Goal: Task Accomplishment & Management: Complete application form

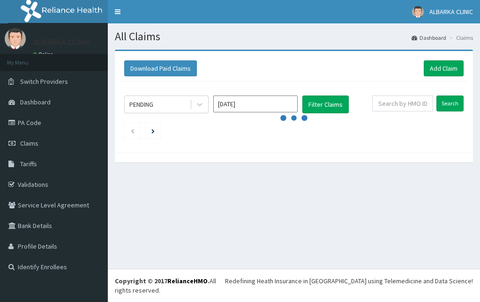
click at [31, 186] on link "Validations" at bounding box center [54, 184] width 108 height 21
click at [31, 187] on link "Validations" at bounding box center [54, 184] width 108 height 21
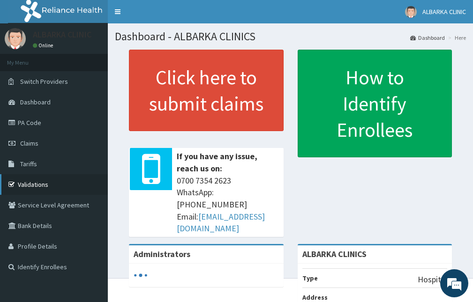
click at [43, 186] on link "Validations" at bounding box center [54, 184] width 108 height 21
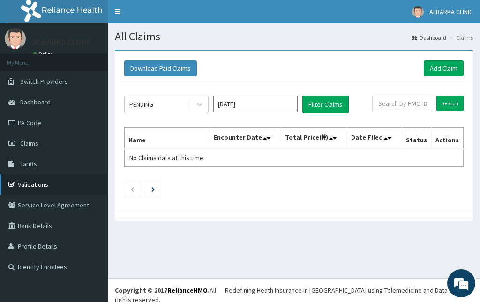
click at [18, 185] on link "Validations" at bounding box center [54, 184] width 108 height 21
click at [428, 64] on link "Add Claim" at bounding box center [443, 68] width 40 height 16
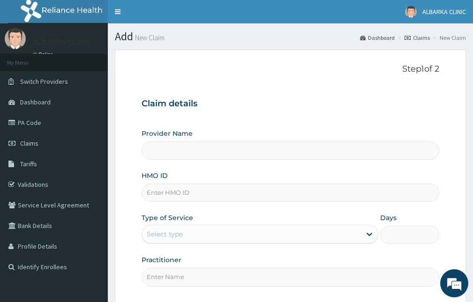
click at [163, 193] on input "HMO ID" at bounding box center [289, 193] width 297 height 18
type input "ALBARKA CLINICS"
type input "GBI/10423/B"
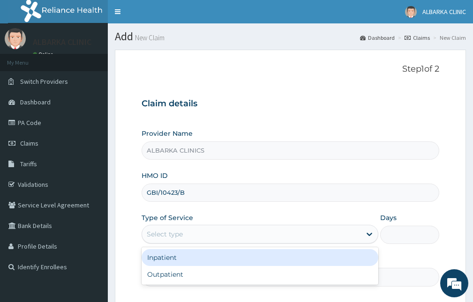
click at [167, 228] on div "Select type" at bounding box center [251, 234] width 219 height 15
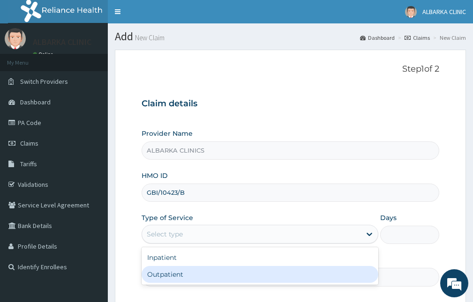
click at [176, 274] on div "Outpatient" at bounding box center [259, 274] width 237 height 17
type input "1"
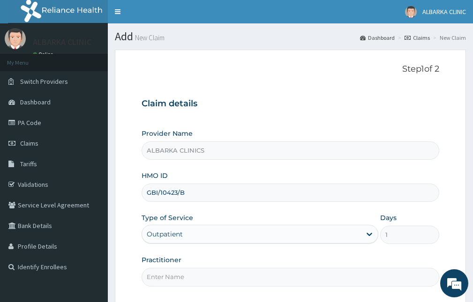
click at [175, 274] on input "Practitioner" at bounding box center [289, 277] width 297 height 18
type input "DR ABDULRAHMAN"
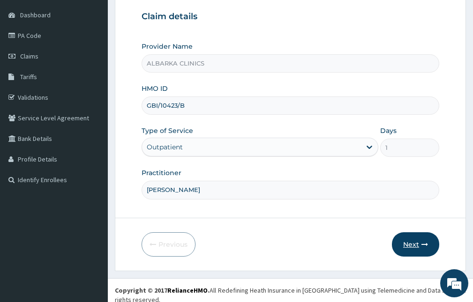
click at [428, 244] on button "Next" at bounding box center [415, 244] width 47 height 24
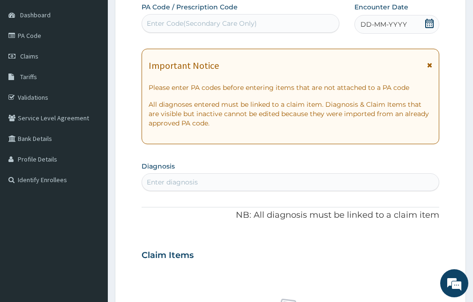
click at [431, 66] on icon at bounding box center [429, 65] width 5 height 7
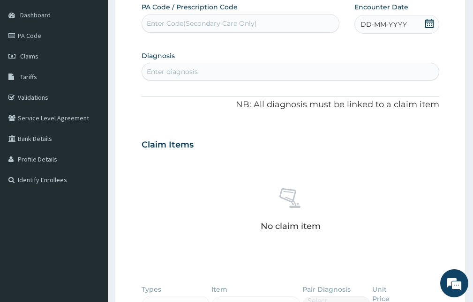
click at [426, 26] on icon at bounding box center [428, 23] width 9 height 9
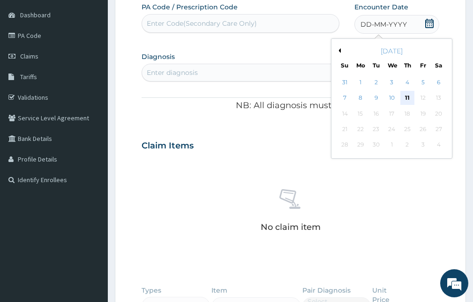
click at [404, 95] on div "11" at bounding box center [407, 98] width 14 height 14
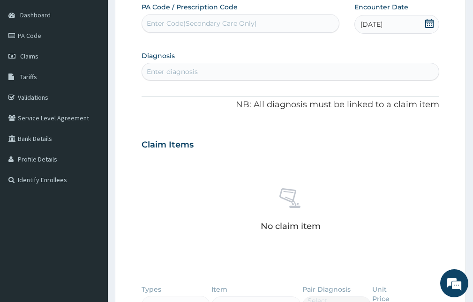
click at [216, 68] on div "Enter diagnosis" at bounding box center [290, 71] width 296 height 15
type input "HYPOCALCEMI"
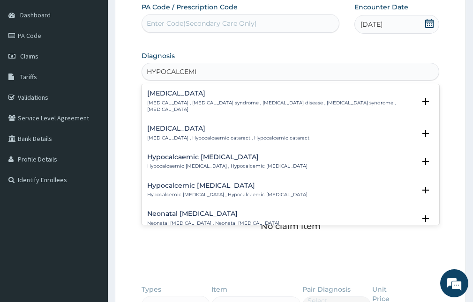
click at [189, 98] on div "Hypocalcemia Hypocalcemia , Hypocalcemia syndrome , Calcium deficiency disease …" at bounding box center [281, 101] width 268 height 23
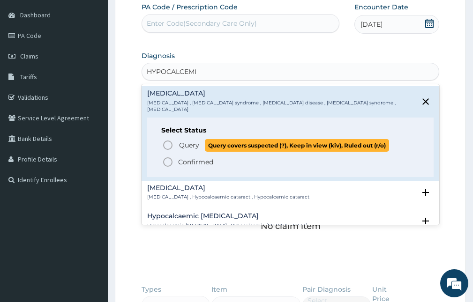
click at [198, 146] on span "Query" at bounding box center [189, 145] width 20 height 9
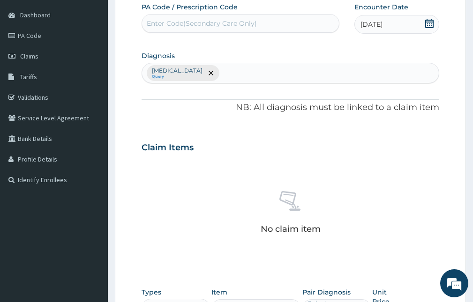
click at [226, 74] on div "Hypocalcemia Query" at bounding box center [290, 73] width 296 height 20
type input "FALCIPARUM"
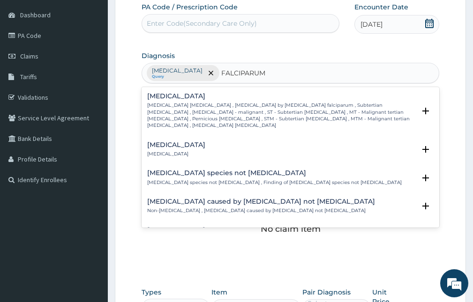
click at [175, 101] on div "Falciparum malaria Falciparum malaria , Malignant tertian malaria , Malaria by …" at bounding box center [281, 111] width 268 height 37
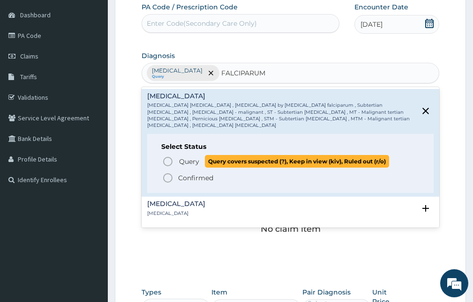
click at [194, 157] on span "Query" at bounding box center [189, 161] width 20 height 9
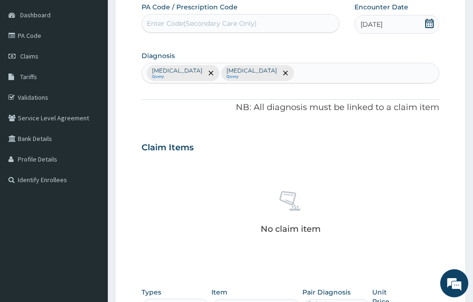
scroll to position [274, 0]
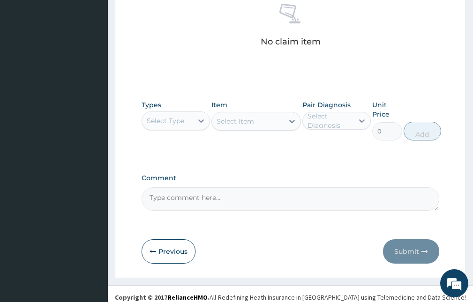
click at [174, 115] on div "Select Type" at bounding box center [167, 120] width 51 height 15
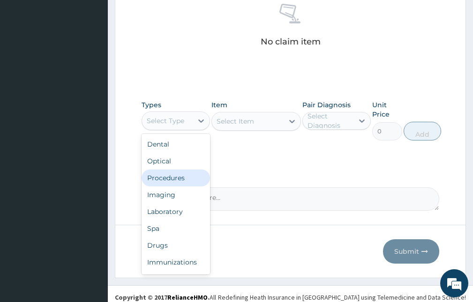
click at [166, 183] on div "Procedures" at bounding box center [175, 178] width 68 height 17
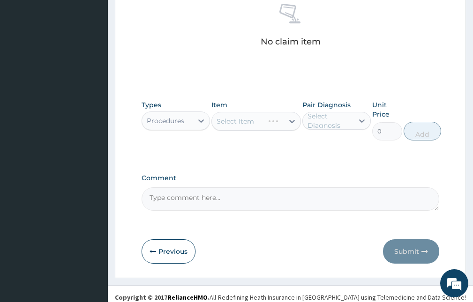
click at [330, 126] on div "Select Diagnosis" at bounding box center [329, 120] width 45 height 19
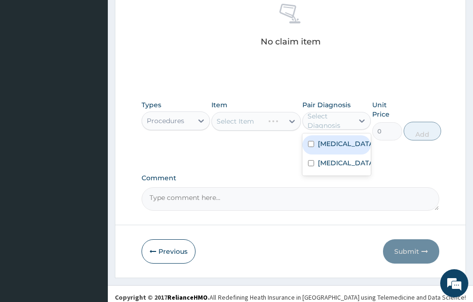
click at [333, 153] on div "Hypocalcemia" at bounding box center [336, 144] width 68 height 19
checkbox input "true"
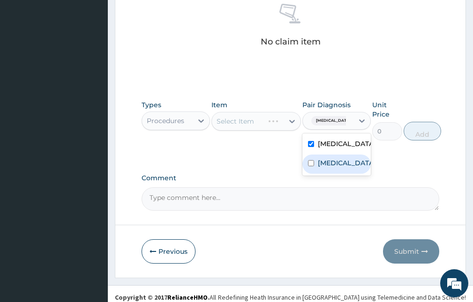
click at [327, 168] on label "Falciparum malaria" at bounding box center [346, 162] width 57 height 9
checkbox input "true"
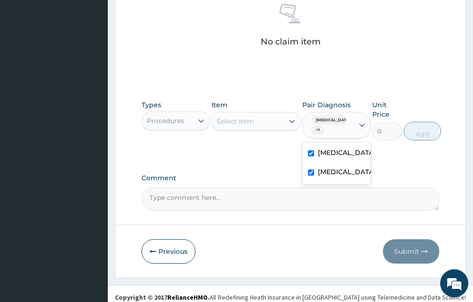
click at [256, 120] on div "Select Item" at bounding box center [247, 121] width 71 height 15
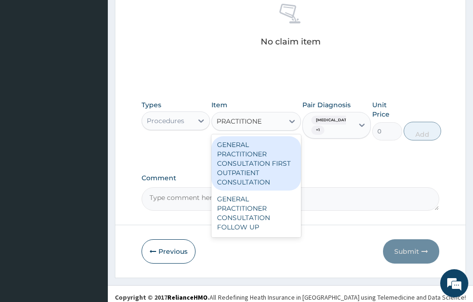
type input "PRACTITIONER"
click at [249, 153] on div "GENERAL PRACTITIONER CONSULTATION FIRST OUTPATIENT CONSULTATION" at bounding box center [255, 163] width 89 height 54
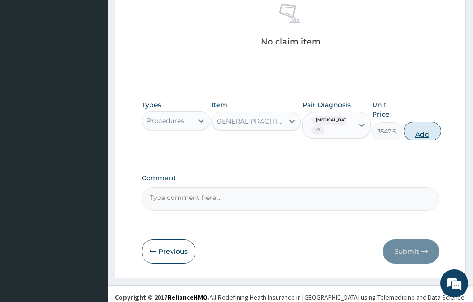
click at [414, 128] on button "Add" at bounding box center [421, 131] width 37 height 19
type input "0"
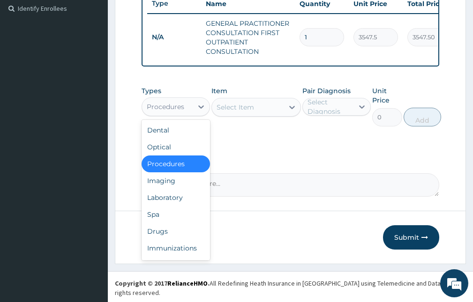
click at [163, 111] on div "Procedures" at bounding box center [165, 106] width 37 height 9
click at [161, 206] on div "Laboratory" at bounding box center [175, 197] width 68 height 17
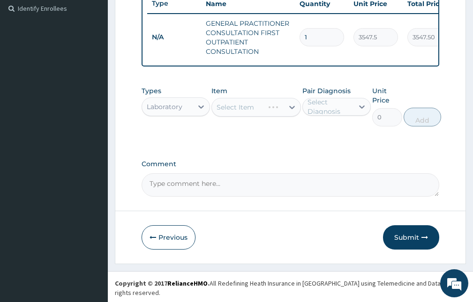
click at [332, 112] on div "Select Diagnosis" at bounding box center [329, 106] width 45 height 19
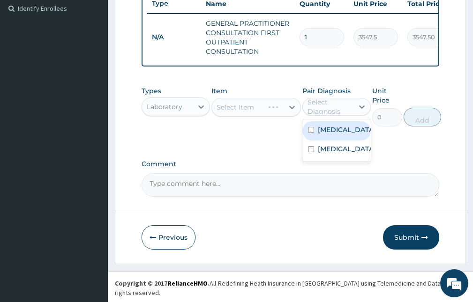
click at [335, 134] on label "Hypocalcemia" at bounding box center [346, 129] width 57 height 9
checkbox input "true"
click at [241, 111] on div "Select Item" at bounding box center [255, 107] width 89 height 19
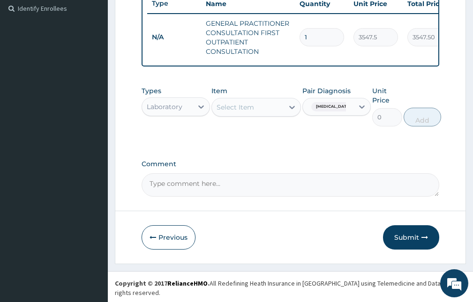
click at [241, 112] on div "Select Item" at bounding box center [234, 107] width 37 height 9
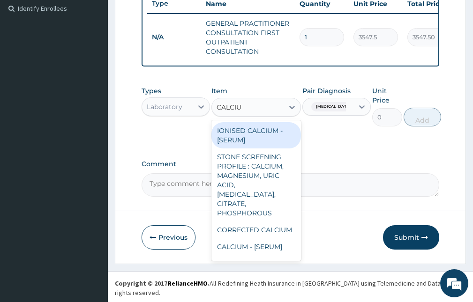
type input "CALCIUM"
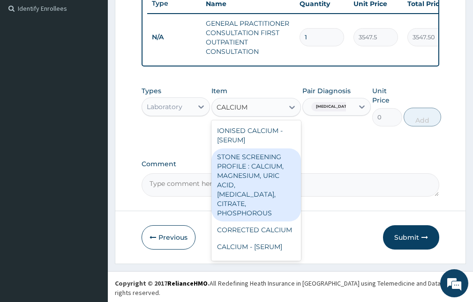
scroll to position [39, 0]
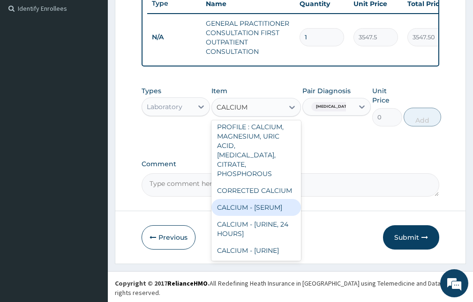
click at [227, 214] on div "CALCIUM - [SERUM]" at bounding box center [255, 207] width 89 height 17
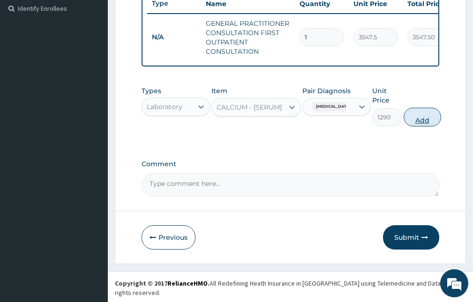
click at [412, 126] on button "Add" at bounding box center [421, 117] width 37 height 19
type input "0"
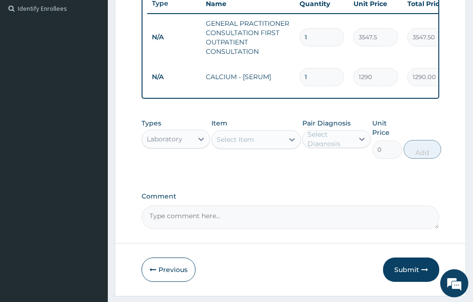
click at [232, 144] on div "Select Item" at bounding box center [234, 139] width 37 height 9
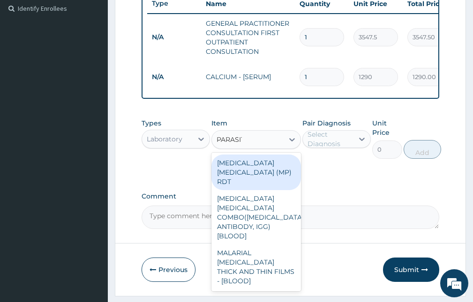
type input "PARASITE"
click at [250, 169] on div "MALARIA PARASITE (MP) RDT" at bounding box center [255, 173] width 89 height 36
type input "1612.5"
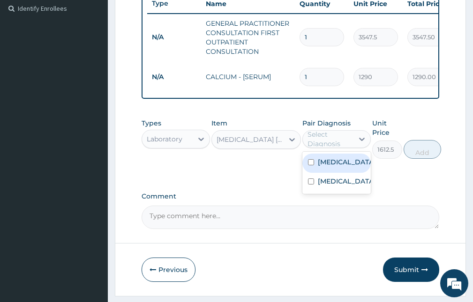
click at [323, 148] on div "Select Diagnosis" at bounding box center [329, 139] width 45 height 19
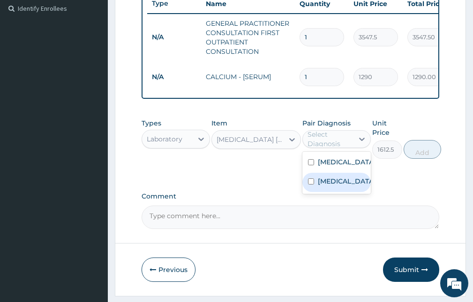
click at [329, 186] on label "Falciparum malaria" at bounding box center [346, 181] width 57 height 9
checkbox input "true"
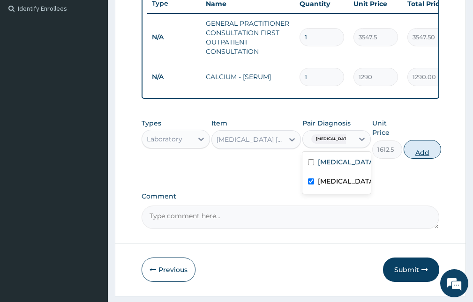
click at [419, 149] on button "Add" at bounding box center [421, 149] width 37 height 19
type input "0"
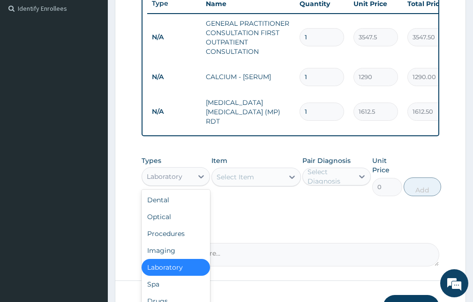
click at [176, 180] on div "Laboratory" at bounding box center [165, 176] width 36 height 9
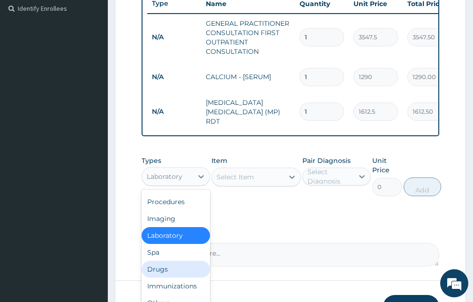
click at [156, 273] on div "Drugs" at bounding box center [175, 269] width 68 height 17
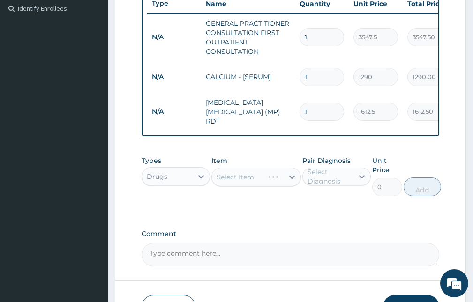
scroll to position [323, 0]
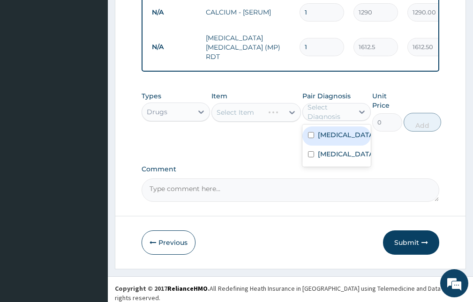
click at [315, 112] on div "Select Diagnosis" at bounding box center [329, 112] width 45 height 19
click at [251, 114] on div "Select Item" at bounding box center [234, 112] width 37 height 9
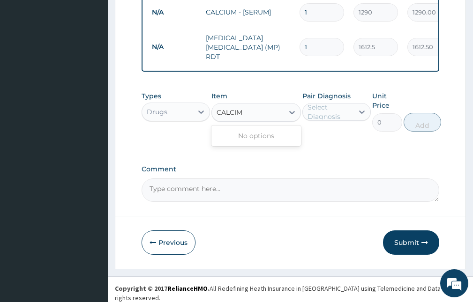
type input "CALCI"
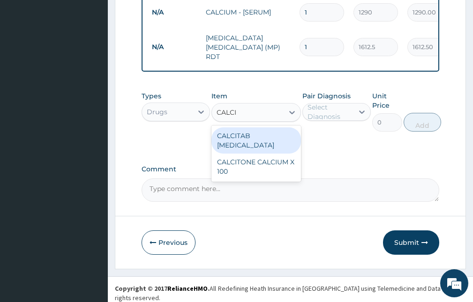
click at [253, 142] on div "CALCITAB CALCIUM SUPPLEMENT" at bounding box center [255, 140] width 89 height 26
type input "82.775"
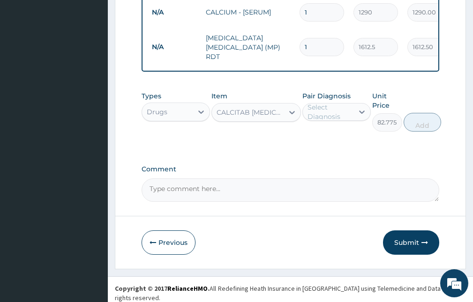
click at [267, 110] on div "CALCITAB CALCIUM SUPPLEMENT" at bounding box center [249, 112] width 67 height 9
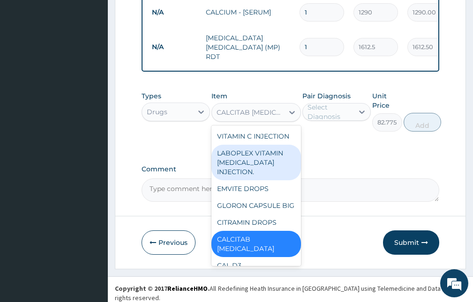
scroll to position [567, 0]
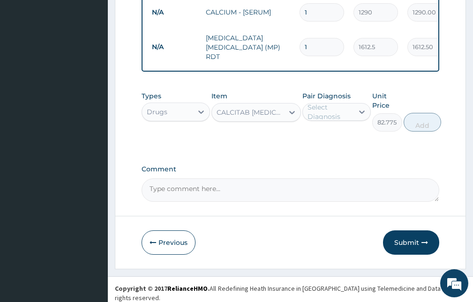
click at [246, 114] on div "CALCITAB CALCIUM SUPPLEMENT" at bounding box center [249, 112] width 67 height 9
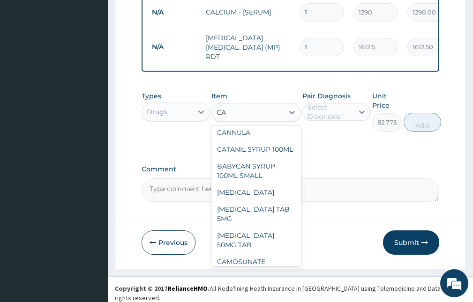
scroll to position [0, 0]
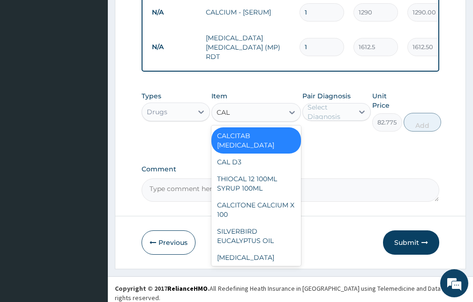
type input "CALC"
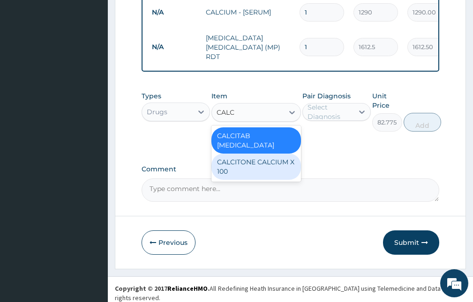
click at [252, 168] on div "CALCITONE CALCIUM X 100" at bounding box center [255, 167] width 89 height 26
type input "23.65"
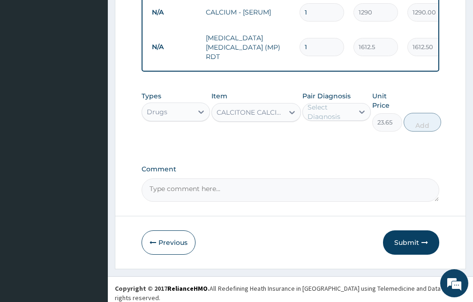
click at [267, 114] on div "CALCITONE CALCIUM X 100" at bounding box center [249, 112] width 67 height 9
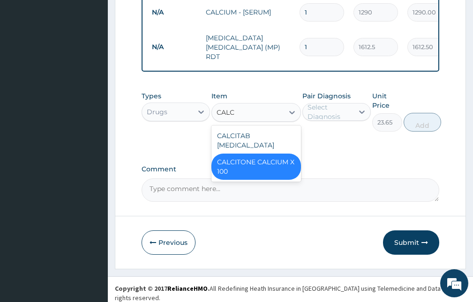
type input "CALCI"
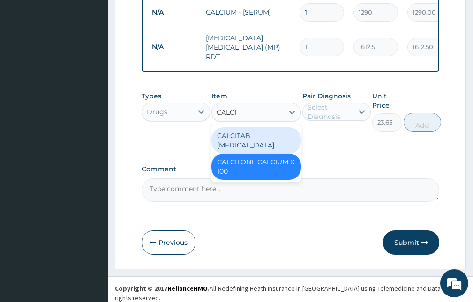
click at [253, 135] on div "CALCITAB CALCIUM SUPPLEMENT" at bounding box center [255, 140] width 89 height 26
type input "82.775"
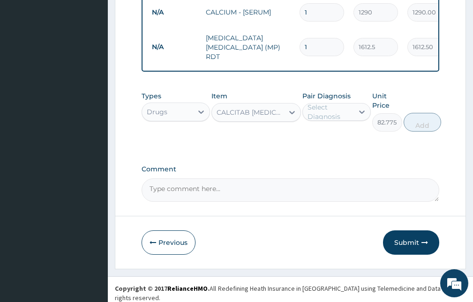
click at [338, 107] on div "Select Diagnosis" at bounding box center [329, 112] width 45 height 19
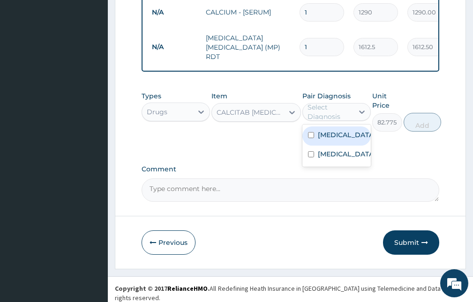
click at [328, 133] on label "Hypocalcemia" at bounding box center [346, 134] width 57 height 9
checkbox input "true"
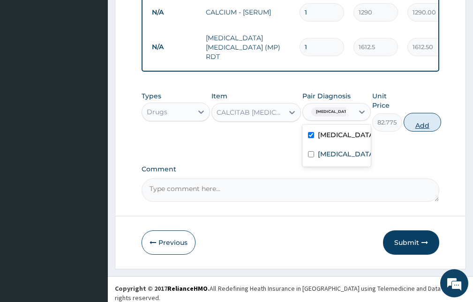
click at [427, 122] on button "Add" at bounding box center [421, 122] width 37 height 19
type input "0"
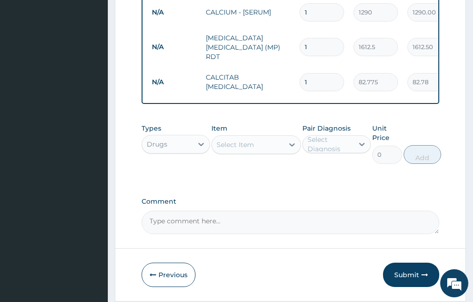
drag, startPoint x: 310, startPoint y: 78, endPoint x: 301, endPoint y: 80, distance: 9.6
click at [301, 80] on input "1" at bounding box center [321, 82] width 44 height 18
type input "3"
type input "248.33"
type input "30"
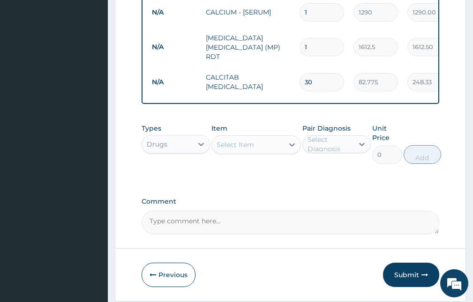
type input "2483.25"
type input "30"
click at [259, 148] on div "Select Item" at bounding box center [247, 144] width 71 height 15
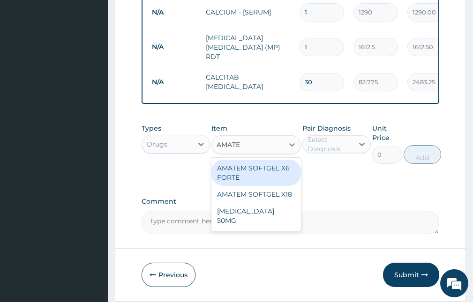
type input "AMATEM"
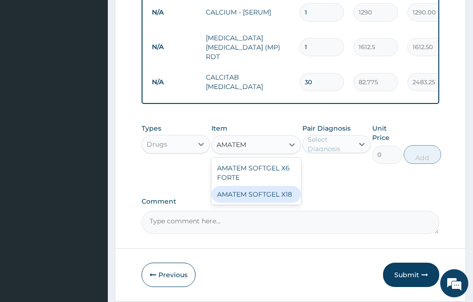
click at [275, 196] on div "AMATEM SOFTGEL X18" at bounding box center [255, 194] width 89 height 17
type input "104.06"
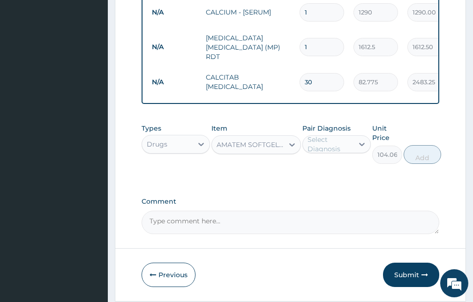
click at [263, 144] on div "AMATEM SOFTGEL X18" at bounding box center [249, 144] width 67 height 9
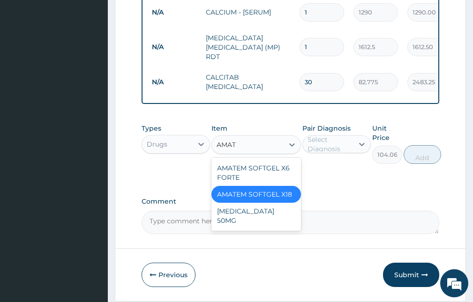
type input "AMATE"
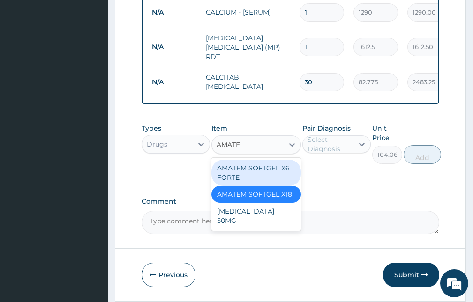
click at [264, 173] on div "AMATEM SOFTGEL X6 FORTE" at bounding box center [255, 173] width 89 height 26
type input "473"
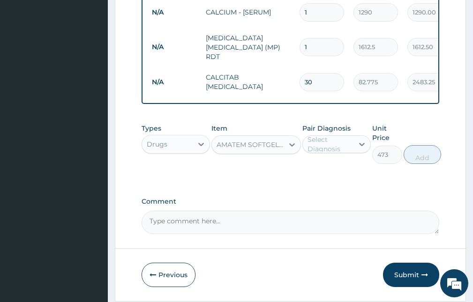
click at [324, 143] on div "Select Diagnosis" at bounding box center [329, 144] width 45 height 19
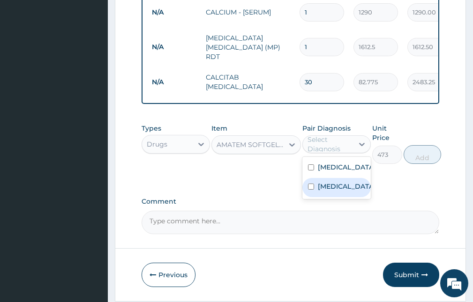
click at [326, 191] on label "Falciparum malaria" at bounding box center [346, 186] width 57 height 9
checkbox input "true"
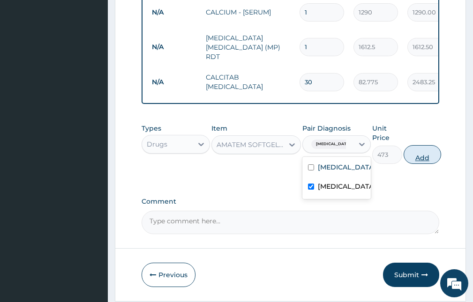
click at [415, 153] on button "Add" at bounding box center [421, 154] width 37 height 19
type input "0"
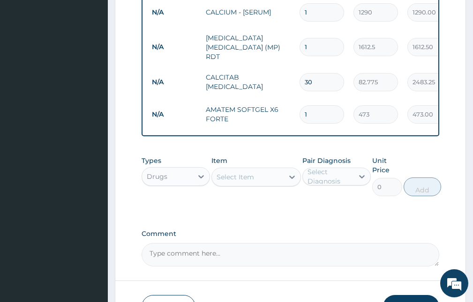
drag, startPoint x: 311, startPoint y: 113, endPoint x: 302, endPoint y: 113, distance: 9.4
click at [302, 113] on input "1" at bounding box center [321, 114] width 44 height 18
type input "6"
type input "2838.00"
type input "6"
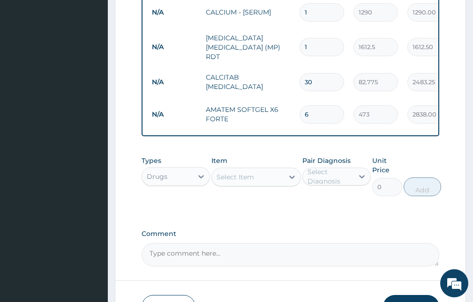
click at [245, 173] on div "Select Item" at bounding box center [247, 177] width 71 height 15
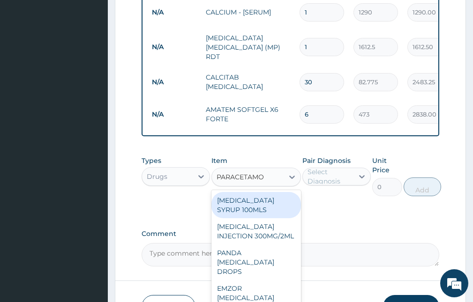
type input "PARACETAMOL"
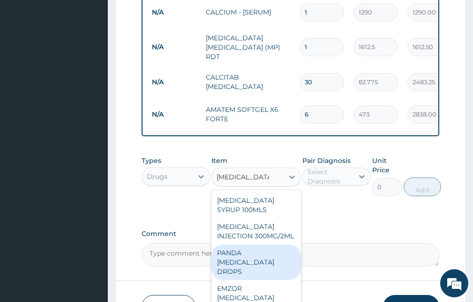
scroll to position [32, 0]
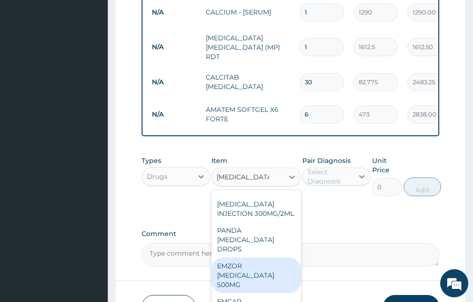
click at [244, 274] on div "EMZOR PARACETAMOL 500MG" at bounding box center [255, 276] width 89 height 36
type input "23.65"
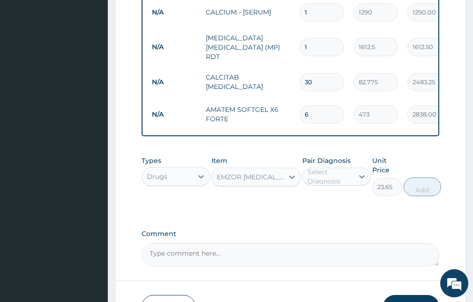
drag, startPoint x: 322, startPoint y: 165, endPoint x: 328, endPoint y: 178, distance: 14.0
click at [322, 165] on label "Pair Diagnosis" at bounding box center [326, 160] width 48 height 9
drag, startPoint x: 329, startPoint y: 178, endPoint x: 329, endPoint y: 184, distance: 5.6
click at [329, 179] on div "Select Diagnosis" at bounding box center [329, 176] width 45 height 19
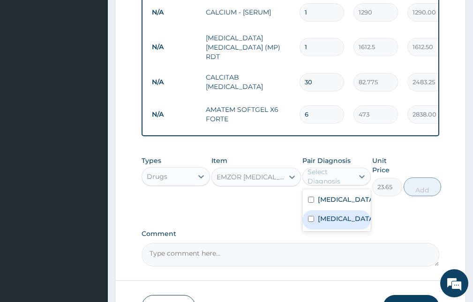
click at [327, 222] on label "Falciparum malaria" at bounding box center [346, 218] width 57 height 9
checkbox input "true"
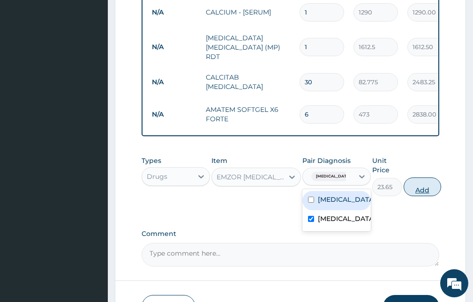
click at [413, 190] on button "Add" at bounding box center [421, 187] width 37 height 19
type input "0"
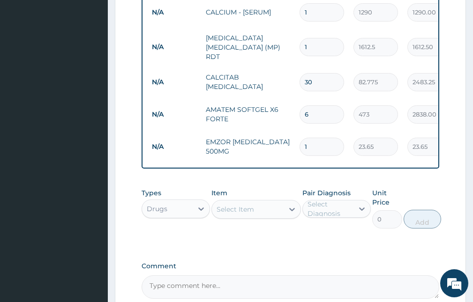
type input "18"
type input "425.70"
type input "18"
click at [276, 212] on div "Select Item" at bounding box center [247, 209] width 71 height 15
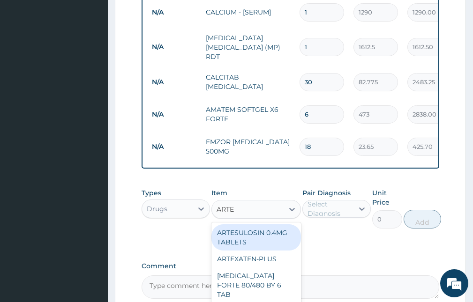
type input "ARTEM"
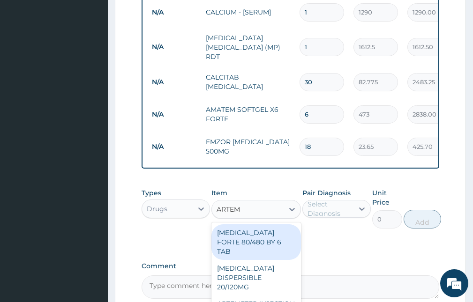
click at [237, 236] on div "COARTEM FORTE 80/480 BY 6 TAB" at bounding box center [255, 242] width 89 height 36
type input "449.35"
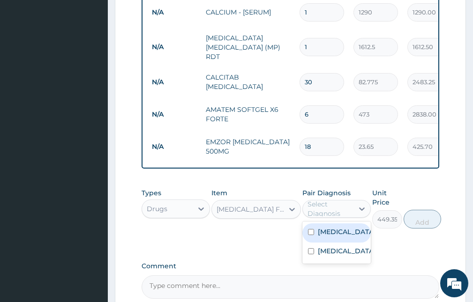
click at [339, 215] on div "Select Diagnosis" at bounding box center [329, 209] width 45 height 19
click at [263, 209] on div "COARTEM FORTE 80/480 BY 6 TAB" at bounding box center [249, 209] width 67 height 9
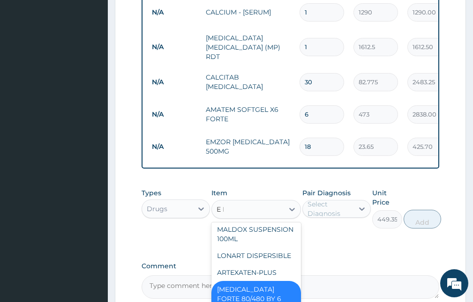
scroll to position [0, 0]
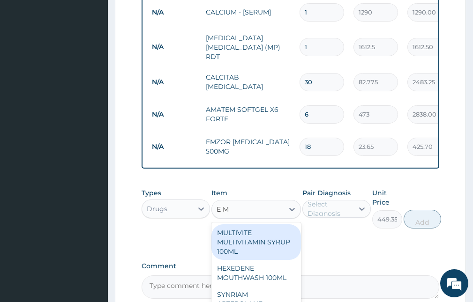
type input "E MA"
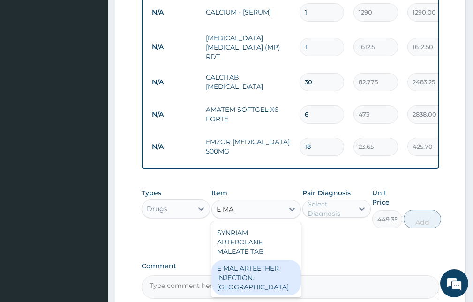
click at [265, 278] on div "E MAL ARTEETHER INJECTION. FIDSON" at bounding box center [255, 278] width 89 height 36
type input "1773.75"
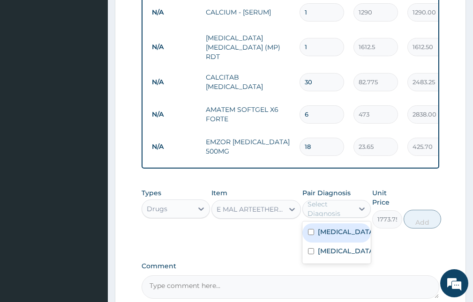
click at [343, 203] on div "Select Diagnosis" at bounding box center [329, 209] width 45 height 19
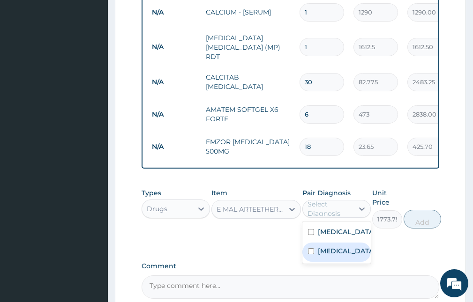
click at [339, 256] on label "Falciparum malaria" at bounding box center [346, 250] width 57 height 9
checkbox input "true"
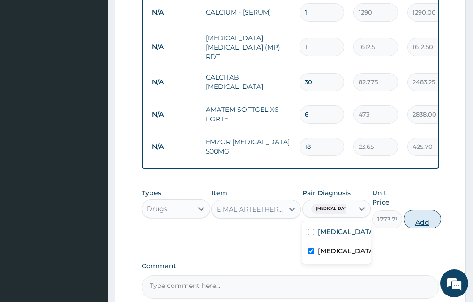
click at [409, 217] on button "Add" at bounding box center [421, 219] width 37 height 19
type input "0"
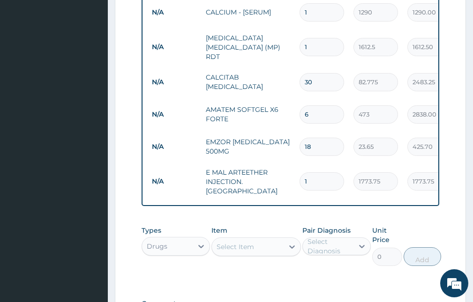
drag, startPoint x: 311, startPoint y: 172, endPoint x: 297, endPoint y: 173, distance: 14.5
click at [297, 173] on td "1" at bounding box center [322, 182] width 54 height 28
type input "3"
type input "5321.25"
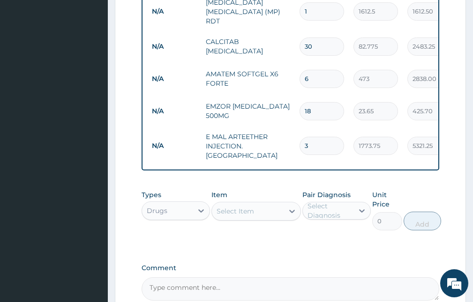
scroll to position [406, 0]
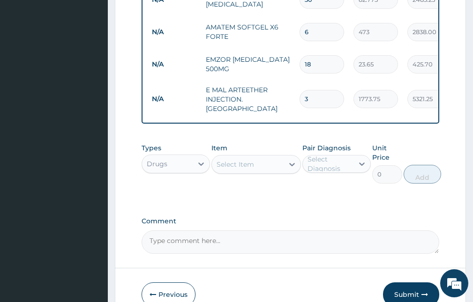
type input "3"
click at [181, 162] on div "Drugs" at bounding box center [167, 163] width 51 height 15
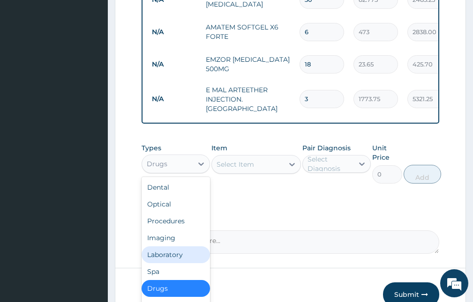
click at [179, 255] on div "Laboratory" at bounding box center [175, 254] width 68 height 17
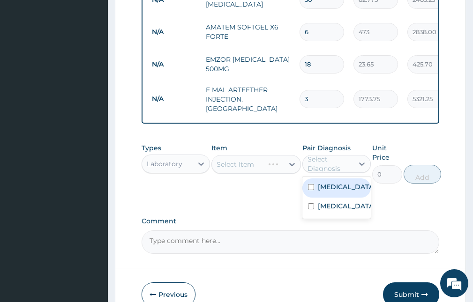
click at [317, 160] on div "Select Diagnosis" at bounding box center [329, 164] width 45 height 19
click at [329, 184] on label "Hypocalcemia" at bounding box center [346, 186] width 57 height 9
checkbox input "true"
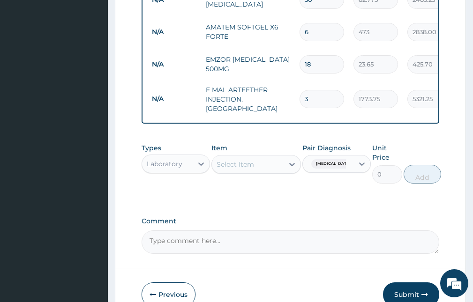
click at [232, 148] on div "Item Select Item" at bounding box center [255, 163] width 89 height 40
click at [249, 164] on div "Select Item" at bounding box center [234, 164] width 37 height 9
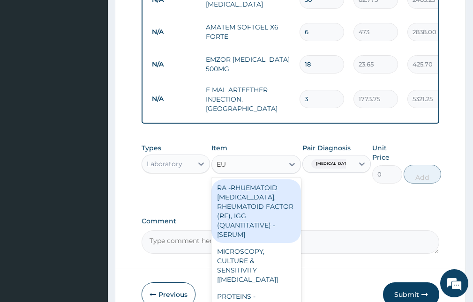
type input "EUC"
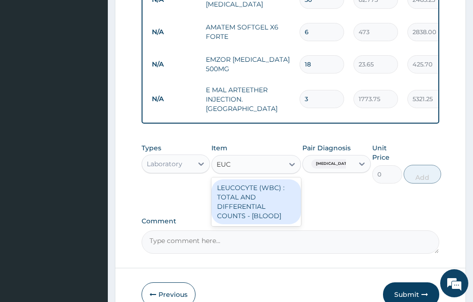
click at [239, 198] on div "LEUCOCYTE (WBC) : TOTAL AND DIFFERENTIAL COUNTS - [BLOOD]" at bounding box center [255, 201] width 89 height 45
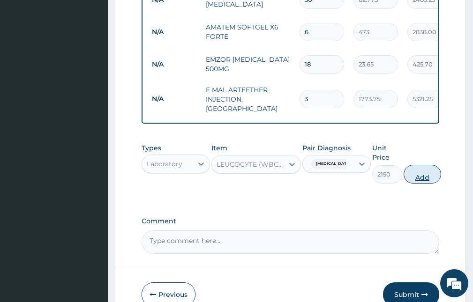
click at [420, 168] on button "Add" at bounding box center [421, 174] width 37 height 19
type input "0"
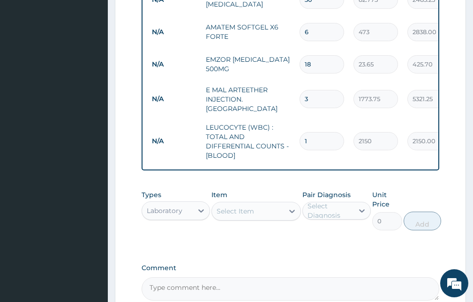
scroll to position [499, 0]
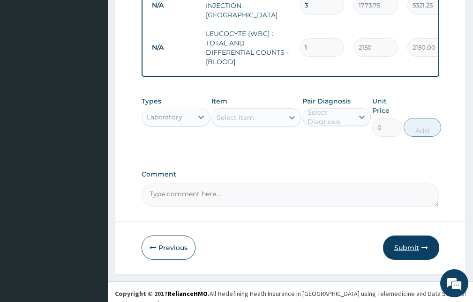
click at [415, 240] on button "Submit" at bounding box center [411, 248] width 56 height 24
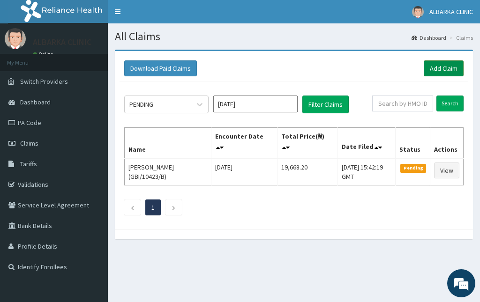
click at [448, 63] on link "Add Claim" at bounding box center [443, 68] width 40 height 16
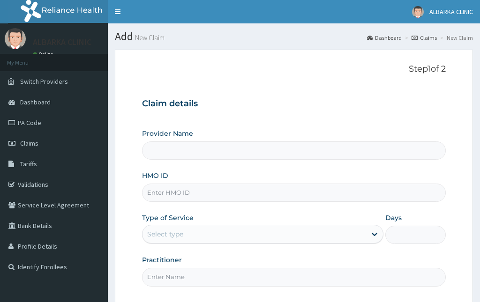
click at [160, 193] on input "HMO ID" at bounding box center [294, 193] width 304 height 18
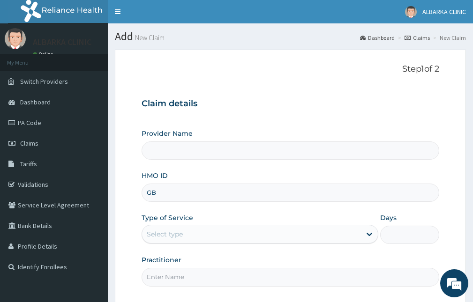
type input "GBO"
type input "ALBARKA CLINICS"
type input "GBI/10423/A"
click at [52, 141] on link "Claims" at bounding box center [54, 143] width 108 height 21
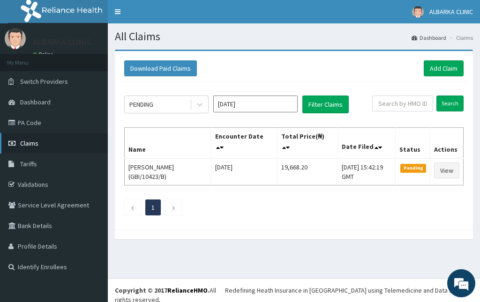
click at [32, 148] on link "Claims" at bounding box center [54, 143] width 108 height 21
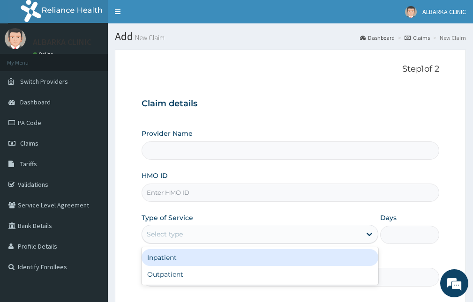
click at [172, 234] on div "Select type" at bounding box center [165, 234] width 36 height 9
type input "ALBARKA CLINICS"
click at [174, 185] on input "HMO ID" at bounding box center [289, 193] width 297 height 18
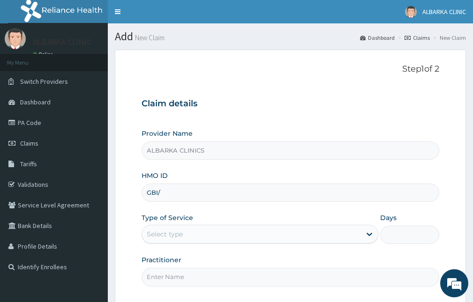
type input "GBI/10423/A"
click at [192, 230] on div "Select type" at bounding box center [251, 234] width 219 height 15
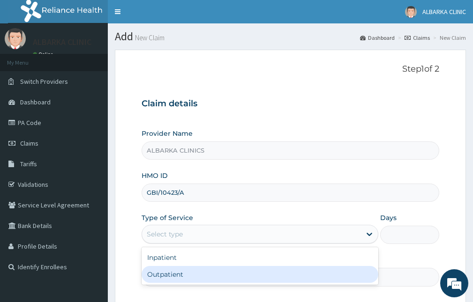
click at [185, 277] on div "Outpatient" at bounding box center [259, 274] width 237 height 17
type input "1"
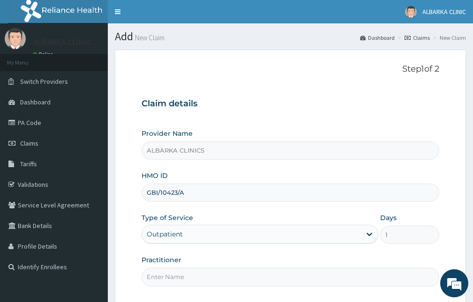
click at [180, 280] on input "Practitioner" at bounding box center [289, 277] width 297 height 18
type input "DR ABDULRAHMAN"
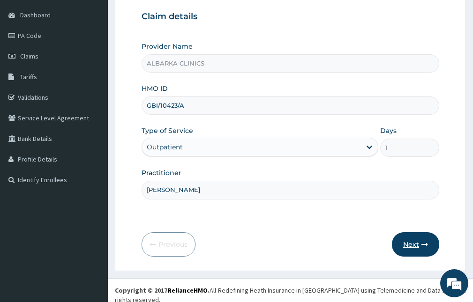
click at [414, 243] on button "Next" at bounding box center [415, 244] width 47 height 24
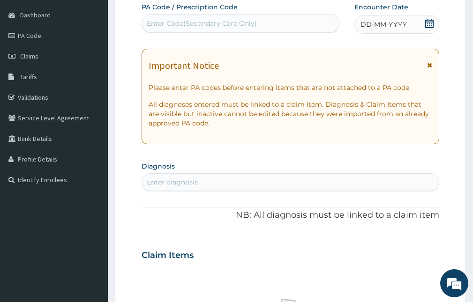
click at [432, 25] on icon at bounding box center [428, 23] width 9 height 9
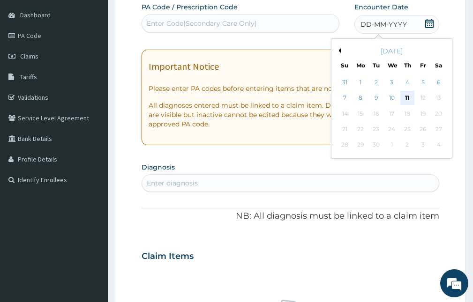
click at [402, 96] on div "11" at bounding box center [407, 98] width 14 height 14
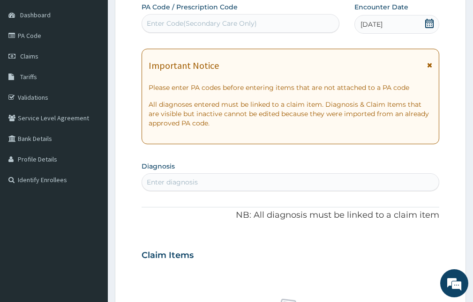
click at [429, 65] on icon at bounding box center [429, 65] width 5 height 7
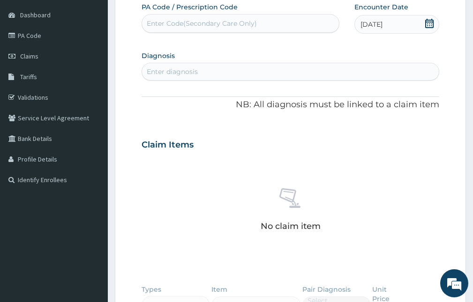
scroll to position [228, 0]
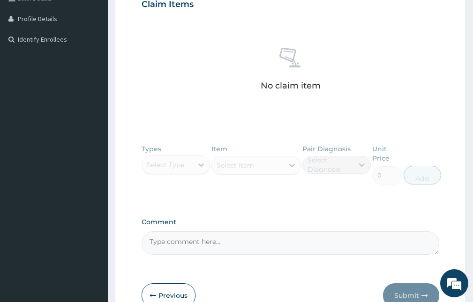
click at [164, 167] on div "Types Select Type Item Select Item Pair Diagnosis Select Diagnosis Unit Price 0…" at bounding box center [289, 172] width 297 height 64
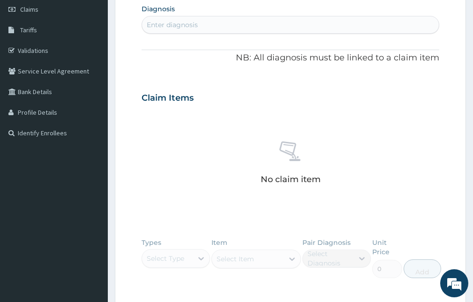
click at [187, 23] on div "Enter diagnosis" at bounding box center [172, 24] width 51 height 9
type input "FALCIP"
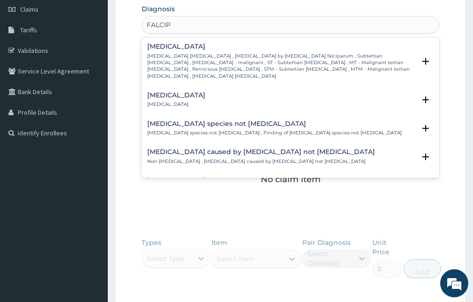
click at [200, 55] on p "Falciparum malaria , Malignant tertian malaria , Malaria by Plasmodium falcipar…" at bounding box center [281, 66] width 268 height 27
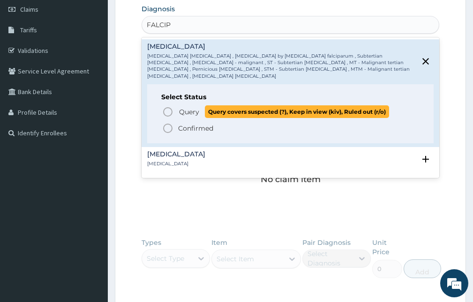
click at [195, 107] on span "Query" at bounding box center [189, 111] width 20 height 9
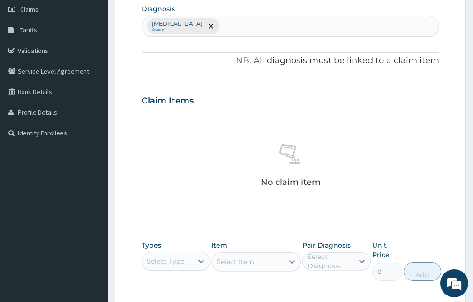
click at [244, 24] on div "Falciparum malaria Query" at bounding box center [290, 26] width 296 height 20
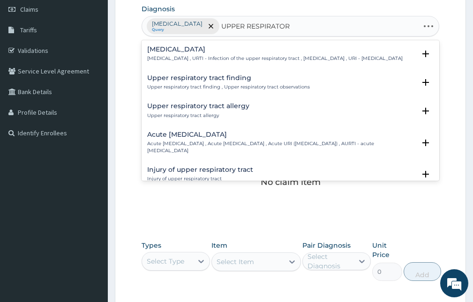
type input "UPPER RESPIRATORY"
click at [214, 138] on h4 "Acute upper respiratory infection" at bounding box center [281, 134] width 268 height 7
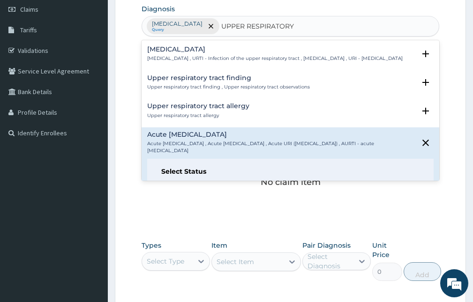
scroll to position [94, 0]
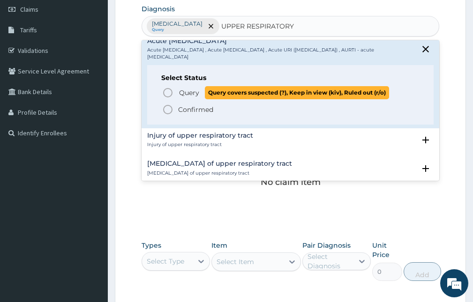
click at [192, 97] on span "Query" at bounding box center [189, 92] width 20 height 9
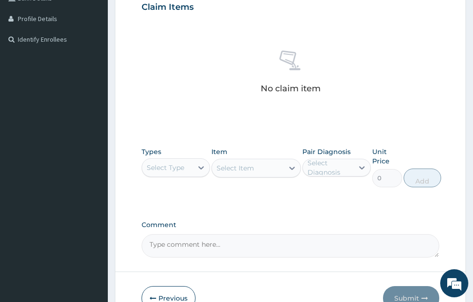
scroll to position [274, 0]
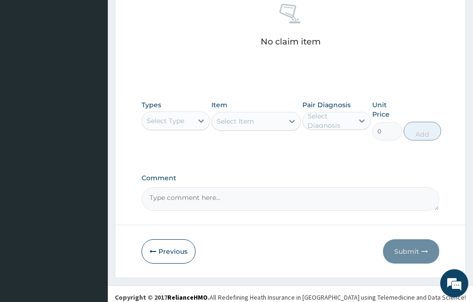
click at [180, 119] on div "Select Type" at bounding box center [165, 120] width 37 height 9
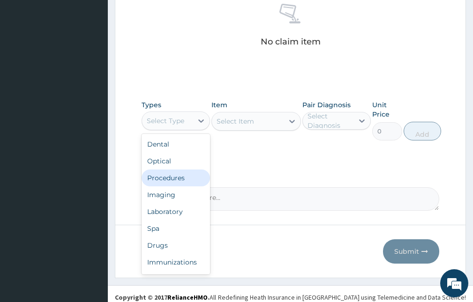
click at [169, 180] on div "Procedures" at bounding box center [175, 178] width 68 height 17
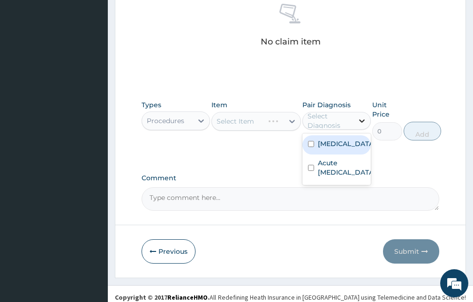
click at [357, 118] on icon at bounding box center [361, 120] width 9 height 9
click at [342, 148] on label "Falciparum malaria" at bounding box center [346, 143] width 57 height 9
checkbox input "true"
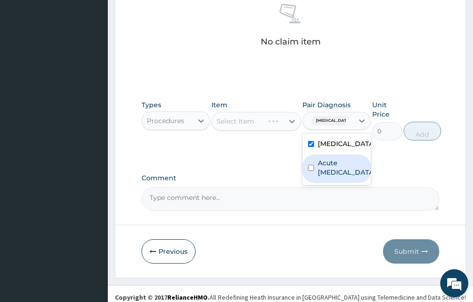
click at [337, 177] on label "Acute upper respiratory infection" at bounding box center [346, 167] width 57 height 19
checkbox input "true"
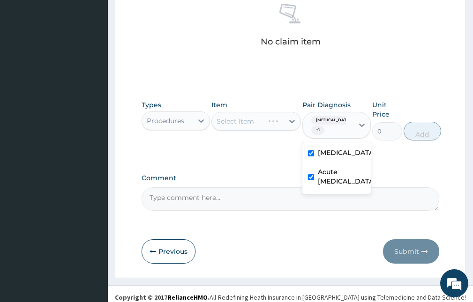
click at [269, 125] on div "Select Item" at bounding box center [255, 121] width 89 height 19
click at [262, 123] on div "Select Item" at bounding box center [247, 121] width 71 height 15
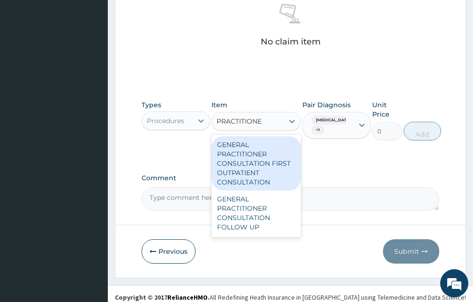
type input "PRACTITIONER"
click at [255, 156] on div "GENERAL PRACTITIONER CONSULTATION FIRST OUTPATIENT CONSULTATION" at bounding box center [255, 163] width 89 height 54
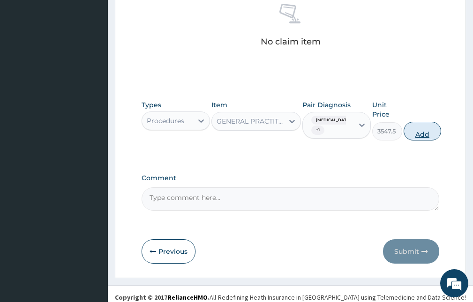
click at [426, 129] on button "Add" at bounding box center [421, 131] width 37 height 19
type input "0"
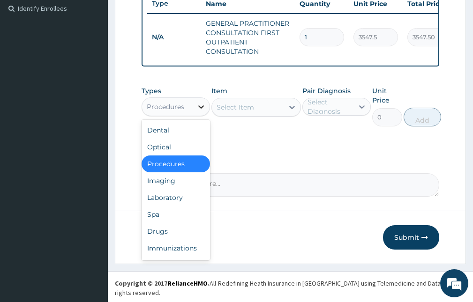
click at [193, 115] on div at bounding box center [201, 106] width 17 height 17
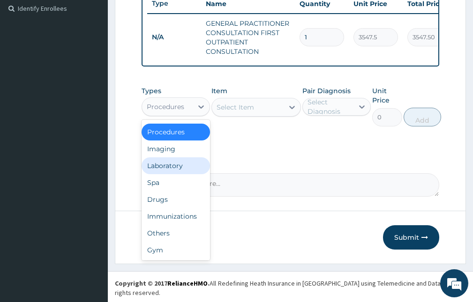
click at [165, 173] on div "Laboratory" at bounding box center [175, 165] width 68 height 17
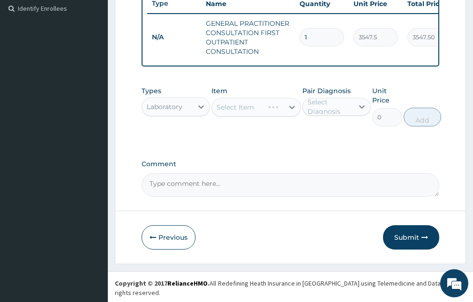
click at [335, 116] on div "Select Diagnosis" at bounding box center [329, 106] width 45 height 19
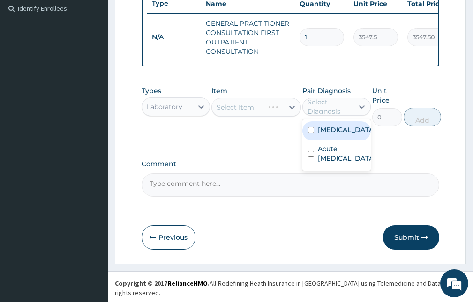
click at [332, 134] on label "Falciparum malaria" at bounding box center [346, 129] width 57 height 9
checkbox input "true"
click at [261, 114] on div "Select Item" at bounding box center [255, 107] width 89 height 19
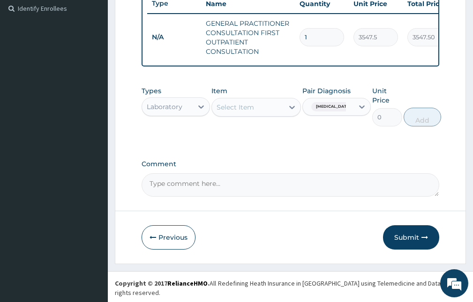
click at [261, 114] on div "Select Item" at bounding box center [247, 107] width 71 height 15
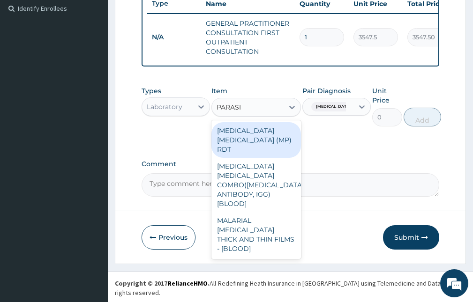
type input "PARASIT"
click at [258, 144] on div "MALARIA PARASITE (MP) RDT" at bounding box center [255, 140] width 89 height 36
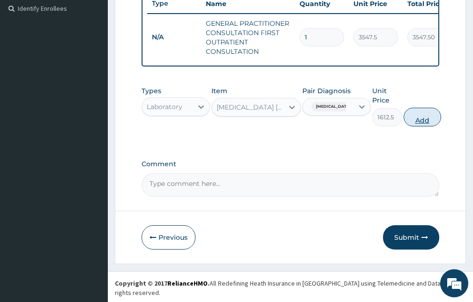
click at [422, 125] on button "Add" at bounding box center [421, 117] width 37 height 19
type input "0"
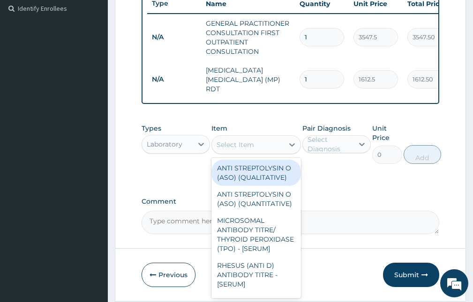
click at [266, 142] on div "Select Item" at bounding box center [247, 144] width 71 height 15
type input "F"
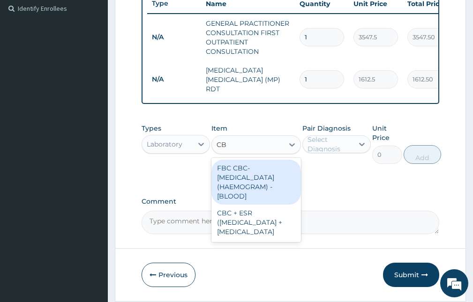
type input "CBC"
click at [255, 172] on div "FBC CBC-COMPLETE BLOOD COUNT (HAEMOGRAM) - [BLOOD]" at bounding box center [255, 182] width 89 height 45
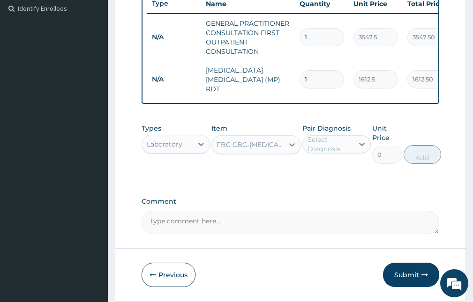
type input "4300"
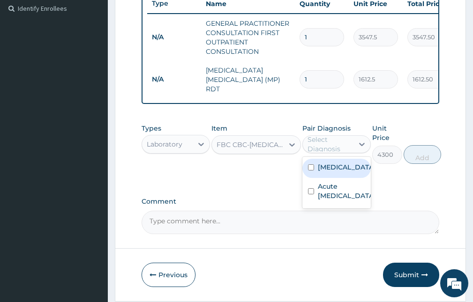
click at [315, 146] on div "Select Diagnosis" at bounding box center [329, 144] width 45 height 19
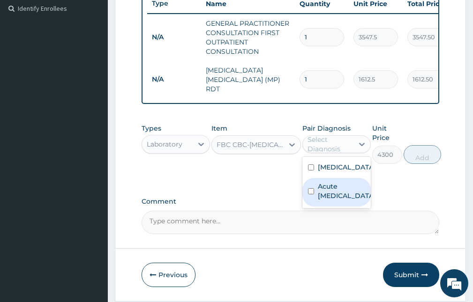
click at [325, 200] on label "Acute upper respiratory infection" at bounding box center [346, 191] width 57 height 19
checkbox input "true"
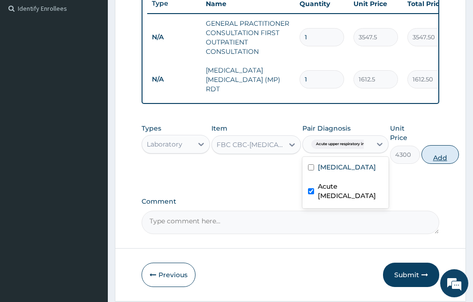
click at [444, 155] on button "Add" at bounding box center [439, 154] width 37 height 19
type input "0"
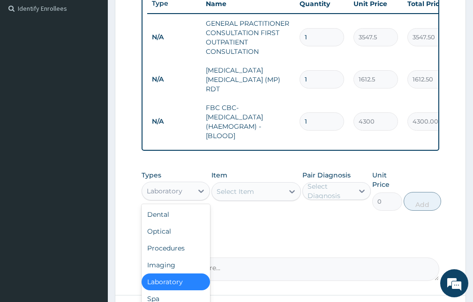
click at [188, 195] on div "Laboratory" at bounding box center [167, 191] width 51 height 15
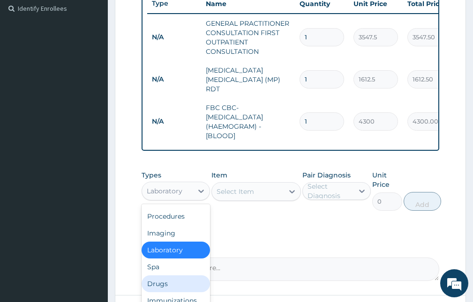
click at [161, 291] on div "Drugs" at bounding box center [175, 283] width 68 height 17
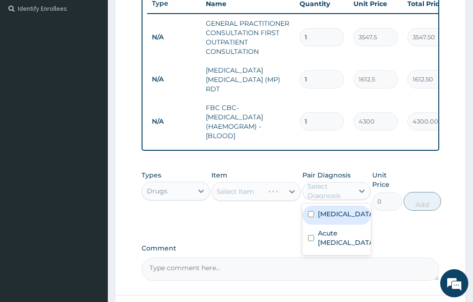
click at [326, 196] on div "Select Diagnosis" at bounding box center [329, 191] width 45 height 19
click at [322, 219] on label "Falciparum malaria" at bounding box center [346, 213] width 57 height 9
checkbox input "true"
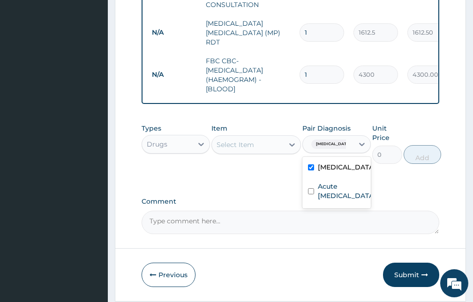
scroll to position [338, 0]
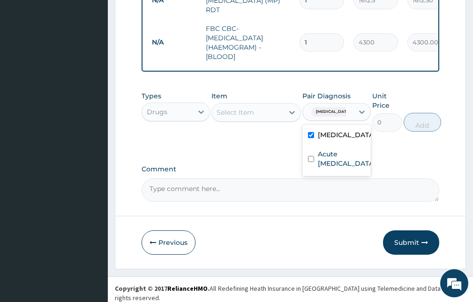
click at [248, 122] on div "Select Item" at bounding box center [255, 112] width 89 height 19
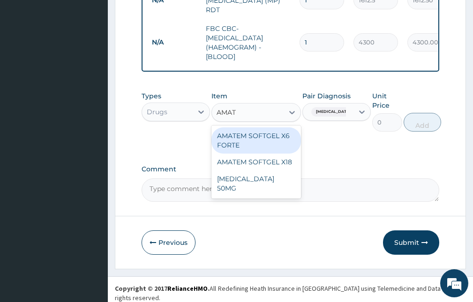
type input "AMATE"
click at [259, 138] on div "AMATEM SOFTGEL X6 FORTE" at bounding box center [255, 140] width 89 height 26
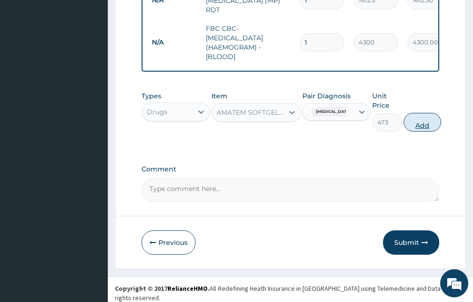
click at [412, 125] on button "Add" at bounding box center [421, 122] width 37 height 19
type input "0"
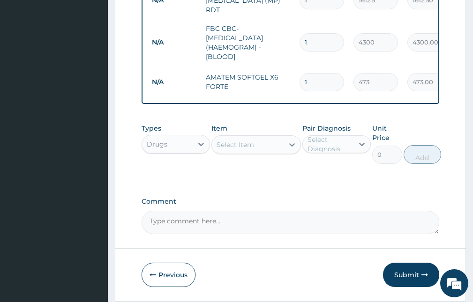
drag, startPoint x: 313, startPoint y: 77, endPoint x: 292, endPoint y: 78, distance: 20.6
click at [292, 78] on tr "N/A AMATEM SOFTGEL X6 FORTE 1 473 473.00 Falciparum malaria Delete" at bounding box center [376, 82] width 459 height 32
type input "6"
type input "2838.00"
type input "6"
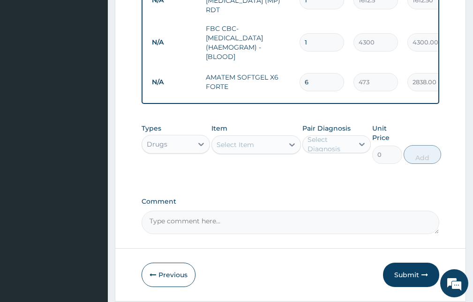
click at [261, 141] on div "Select Item" at bounding box center [247, 144] width 71 height 15
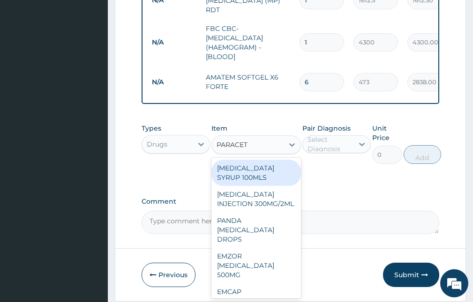
type input "PARACETA"
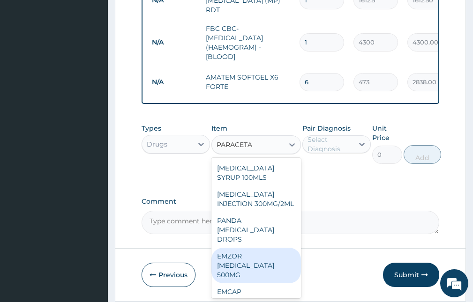
click at [246, 281] on div "EMZOR PARACETAMOL 500MG" at bounding box center [255, 266] width 89 height 36
type input "23.65"
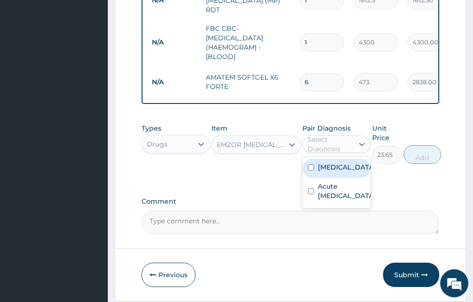
click at [332, 146] on div "Select Diagnosis" at bounding box center [329, 144] width 45 height 19
click at [331, 172] on label "Falciparum malaria" at bounding box center [346, 167] width 57 height 9
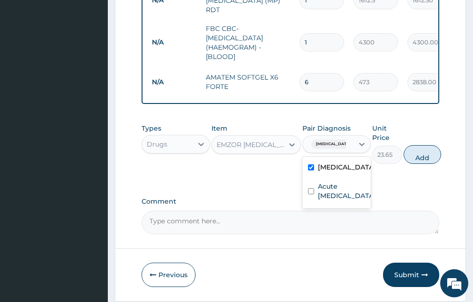
checkbox input "true"
click at [428, 147] on button "Add" at bounding box center [421, 154] width 37 height 19
type input "0"
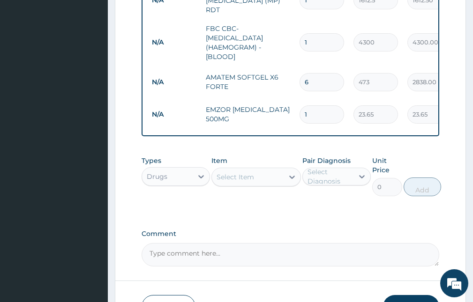
click at [236, 181] on div "Select Item" at bounding box center [234, 176] width 37 height 9
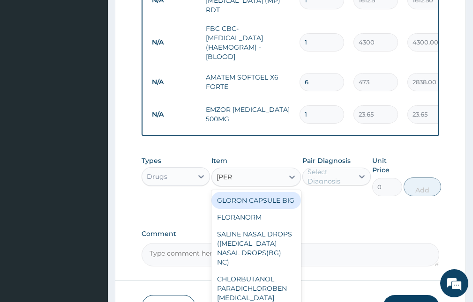
type input "LORAT"
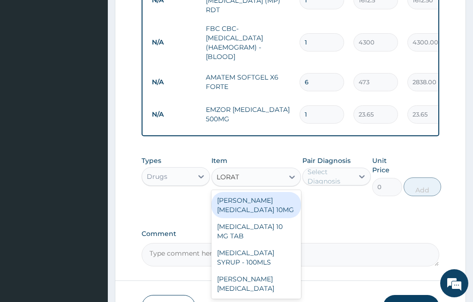
click at [249, 212] on div "LORATYN LORATADINE 10MG" at bounding box center [255, 205] width 89 height 26
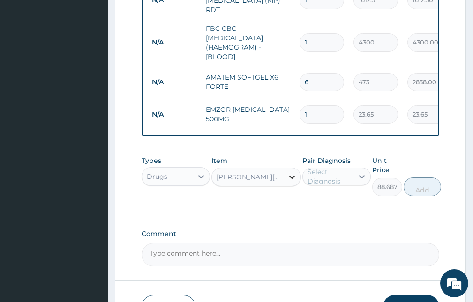
click at [289, 185] on div at bounding box center [291, 177] width 17 height 17
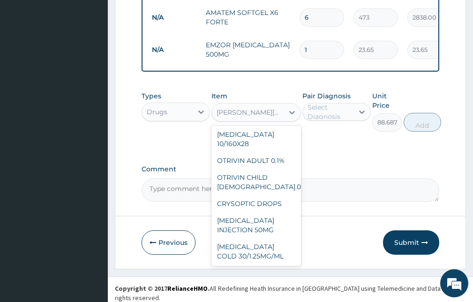
scroll to position [9298, 0]
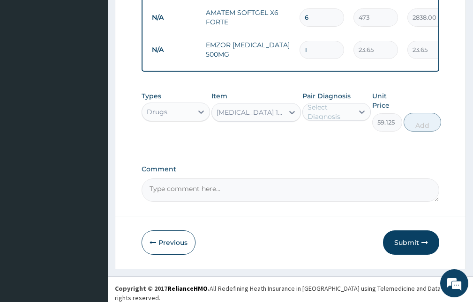
click at [274, 114] on div "LORATADINE 10 MG TAB" at bounding box center [249, 112] width 67 height 9
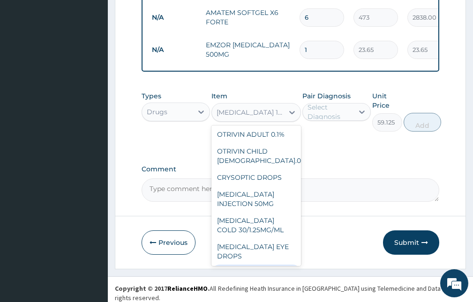
scroll to position [9230, 0]
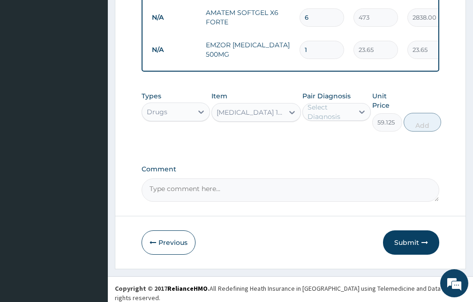
click at [254, 109] on div "LORATADINE 10 MG TAB" at bounding box center [247, 112] width 71 height 15
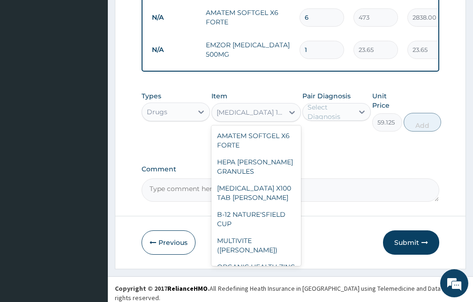
scroll to position [9277, 0]
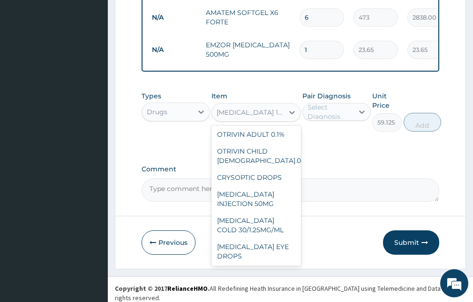
type input "88.6875"
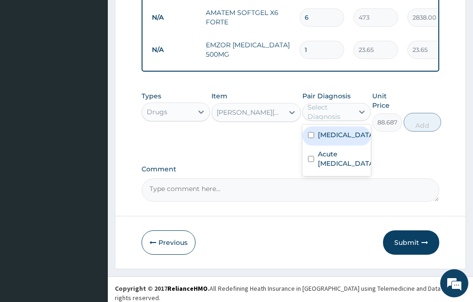
click at [315, 119] on div "Select Diagnosis" at bounding box center [329, 112] width 45 height 19
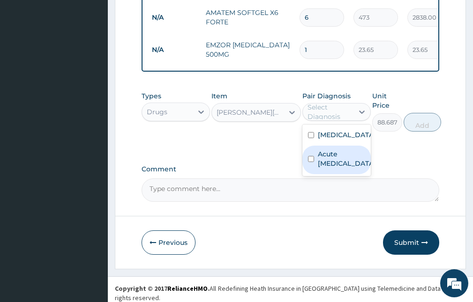
click at [323, 168] on label "Acute upper respiratory infection" at bounding box center [346, 158] width 57 height 19
checkbox input "true"
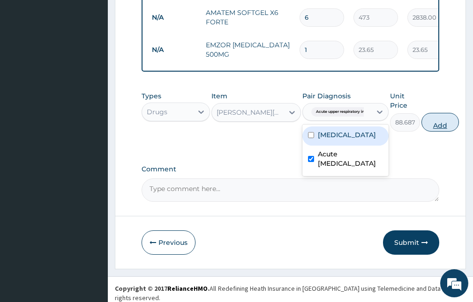
click at [447, 126] on button "Add" at bounding box center [439, 122] width 37 height 19
type input "0"
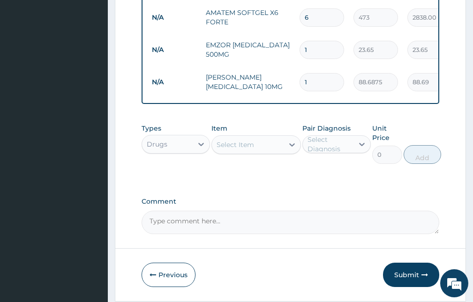
type input "10"
type input "886.88"
type input "10"
click at [417, 276] on button "Submit" at bounding box center [411, 275] width 56 height 24
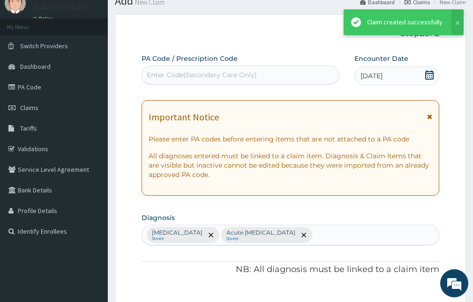
scroll to position [402, 0]
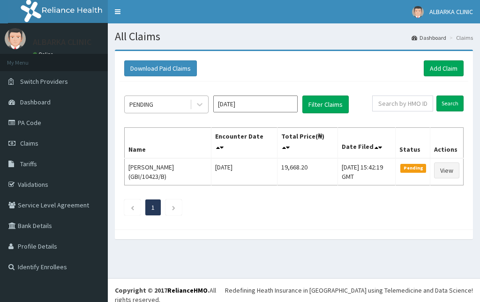
click at [188, 98] on div "PENDING" at bounding box center [157, 104] width 65 height 15
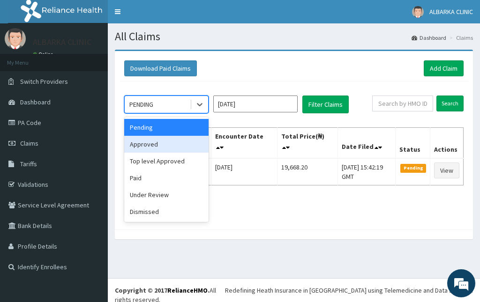
click at [169, 150] on div "Approved" at bounding box center [166, 144] width 84 height 17
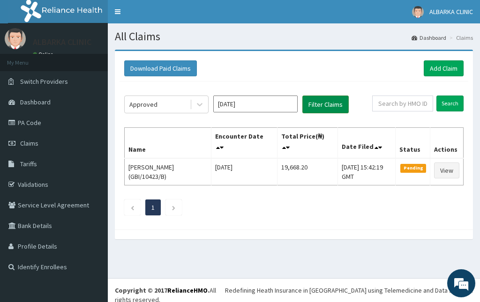
click at [319, 104] on button "Filter Claims" at bounding box center [325, 105] width 46 height 18
